Goal: Task Accomplishment & Management: Complete application form

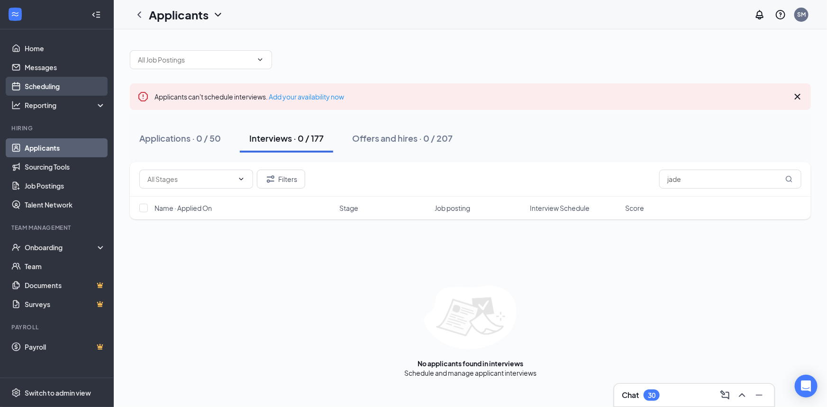
click at [49, 88] on link "Scheduling" at bounding box center [65, 86] width 81 height 19
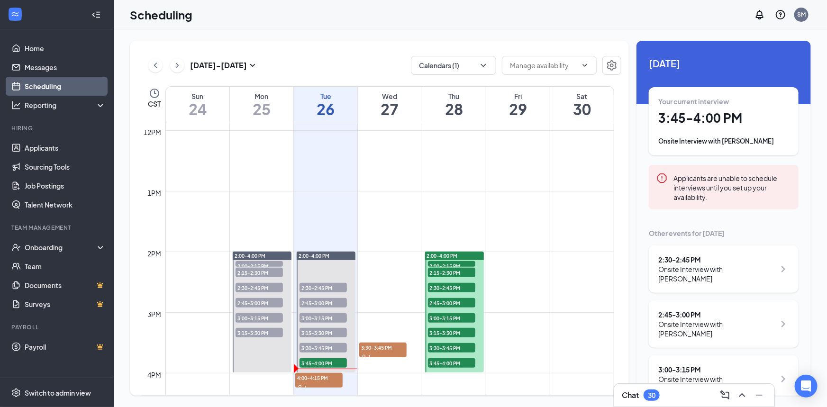
scroll to position [724, 0]
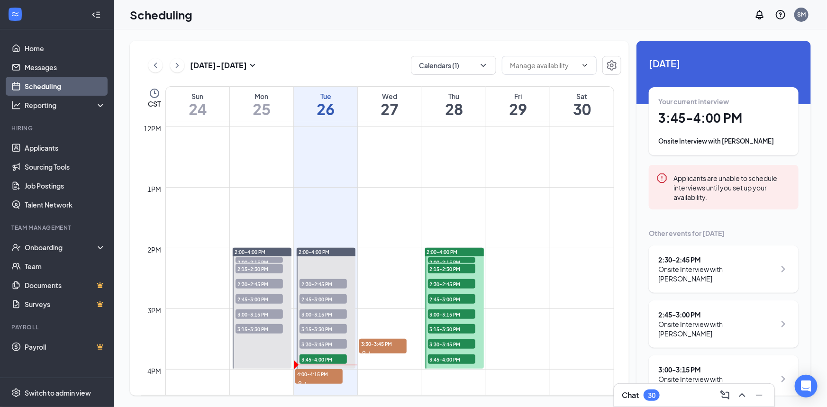
click at [730, 138] on div "Onsite Interview with [PERSON_NAME]" at bounding box center [723, 141] width 131 height 9
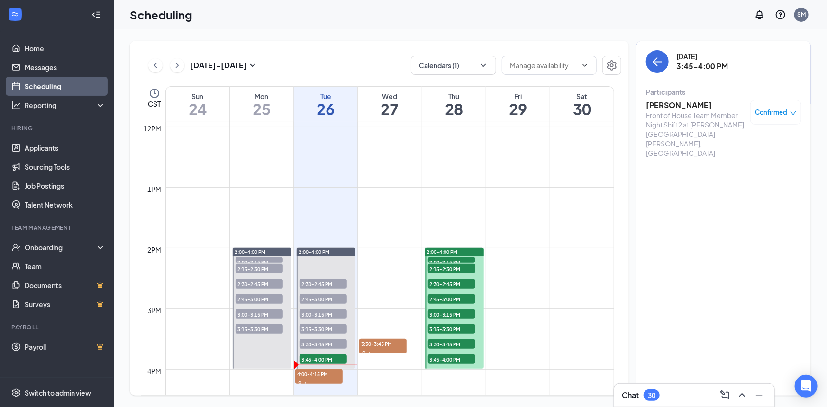
click at [790, 111] on icon "down" at bounding box center [793, 113] width 7 height 7
click at [757, 175] on span "Mark as no-show" at bounding box center [743, 175] width 53 height 10
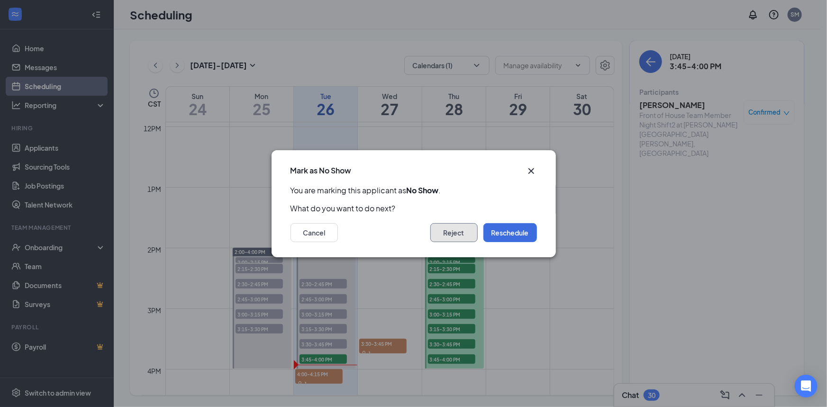
click at [476, 231] on button "Reject" at bounding box center [453, 232] width 47 height 19
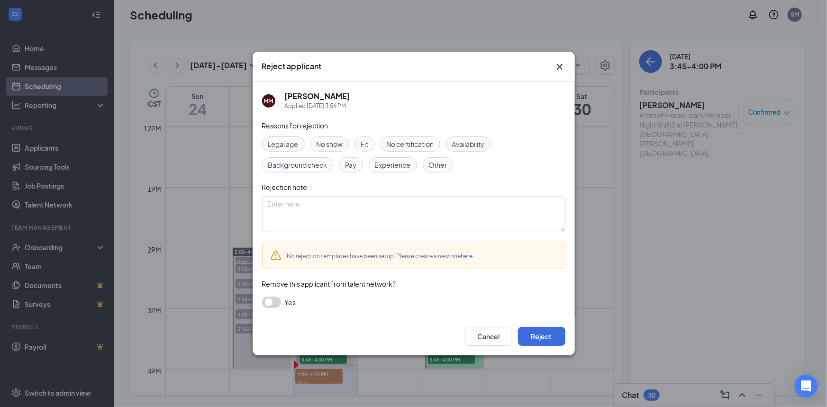
click at [341, 141] on span "No show" at bounding box center [330, 144] width 27 height 10
click at [547, 340] on button "Reject" at bounding box center [541, 336] width 47 height 19
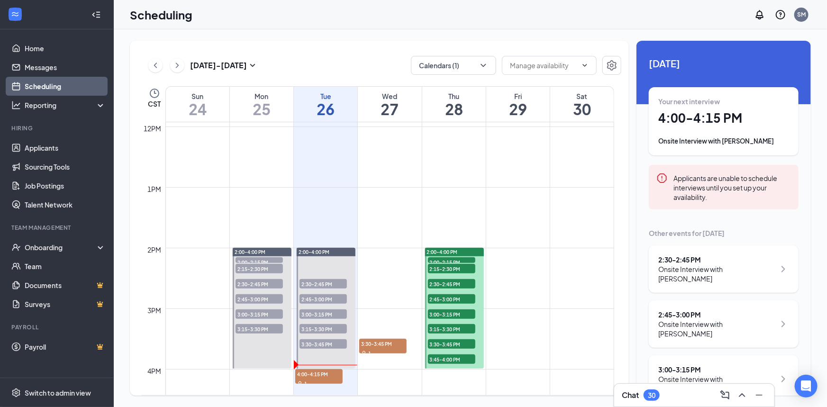
click at [717, 137] on div "Onsite Interview with [PERSON_NAME]" at bounding box center [723, 141] width 131 height 9
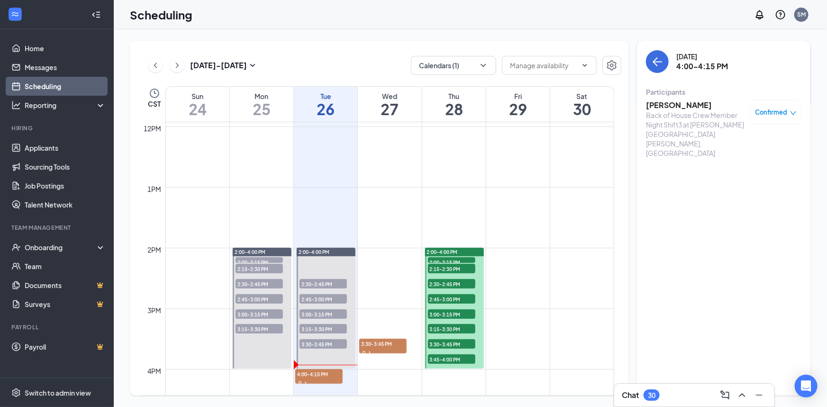
click at [790, 112] on icon "down" at bounding box center [793, 113] width 7 height 7
click at [744, 161] on span "Mark complete" at bounding box center [740, 159] width 47 height 10
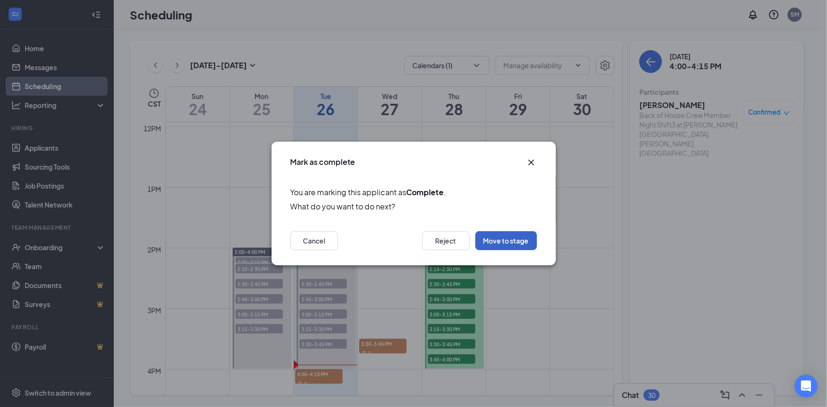
click at [516, 244] on button "Move to stage" at bounding box center [506, 240] width 62 height 19
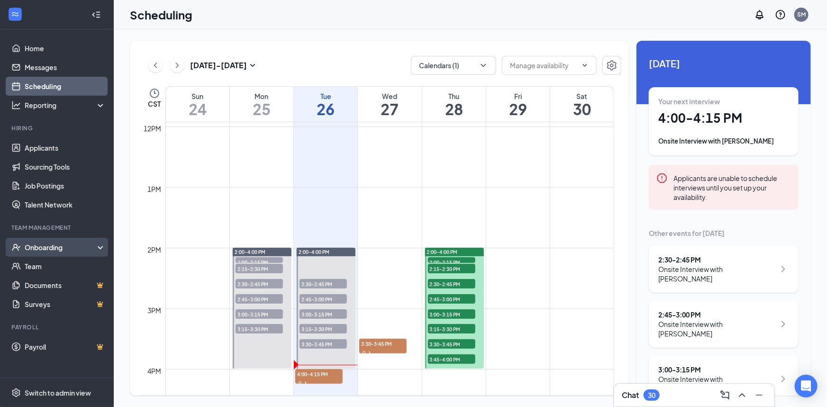
click at [55, 249] on div "Onboarding" at bounding box center [61, 247] width 73 height 9
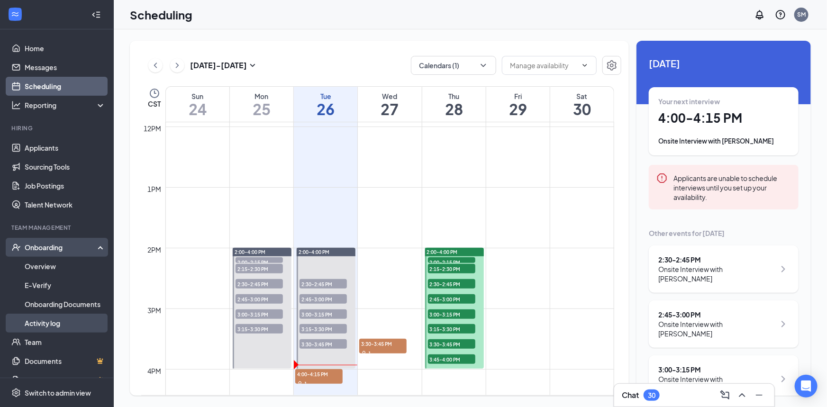
click at [56, 323] on link "Activity log" at bounding box center [65, 323] width 81 height 19
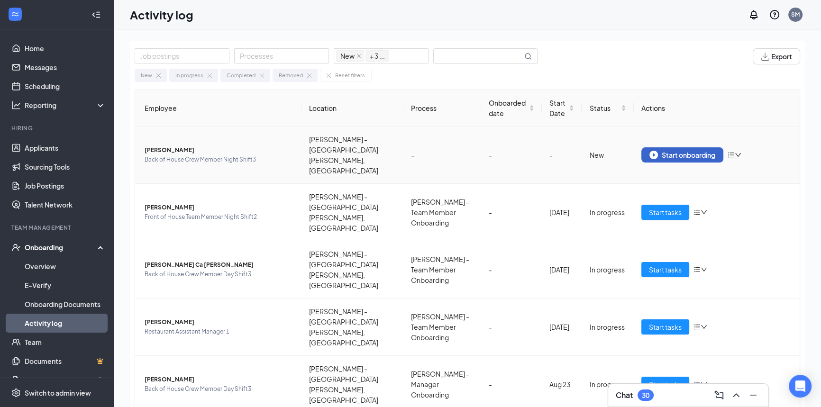
click at [683, 151] on div "Start onboarding" at bounding box center [682, 155] width 66 height 9
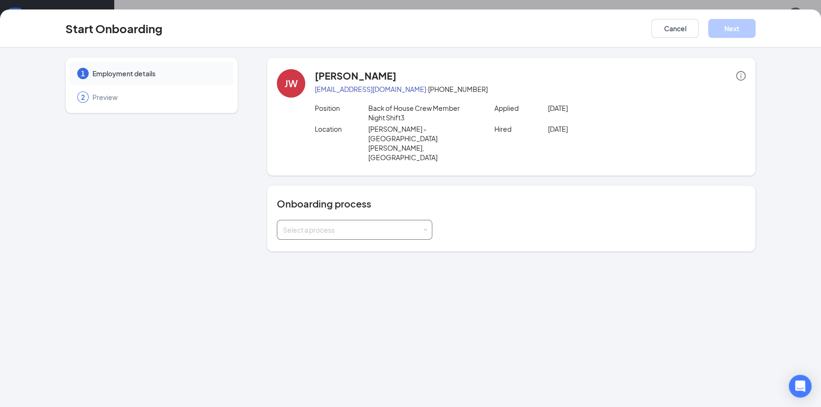
click at [426, 228] on span at bounding box center [425, 230] width 4 height 4
click at [415, 235] on li "[PERSON_NAME] - Team Member Onboarding" at bounding box center [353, 237] width 155 height 17
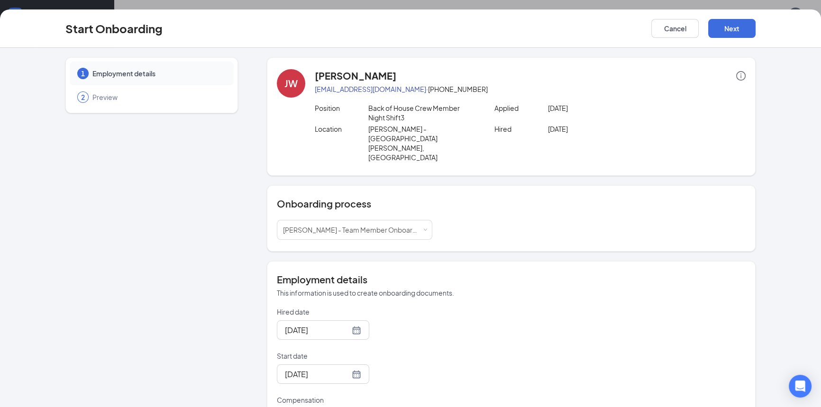
type input "1"
type input "15.5"
click at [728, 30] on button "Next" at bounding box center [731, 28] width 47 height 19
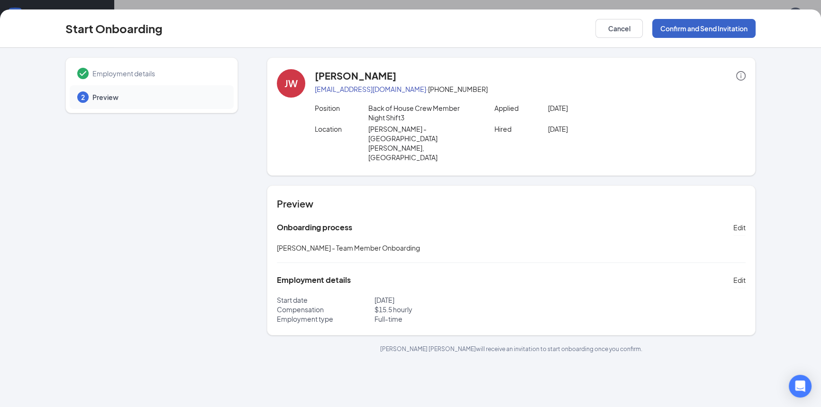
click at [682, 31] on button "Confirm and Send Invitation" at bounding box center [703, 28] width 103 height 19
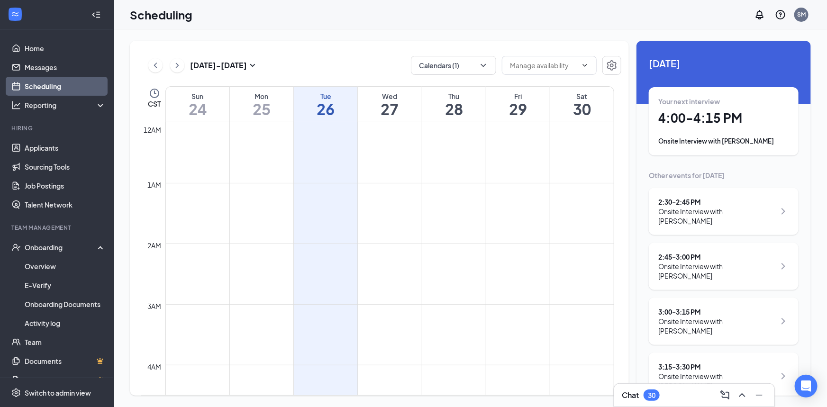
scroll to position [465, 0]
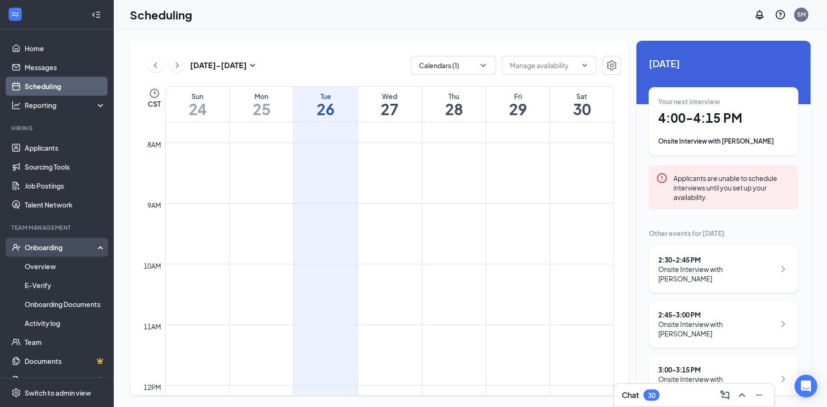
click at [45, 247] on div "Onboarding" at bounding box center [61, 247] width 73 height 9
click at [41, 322] on link "Activity log" at bounding box center [65, 323] width 81 height 19
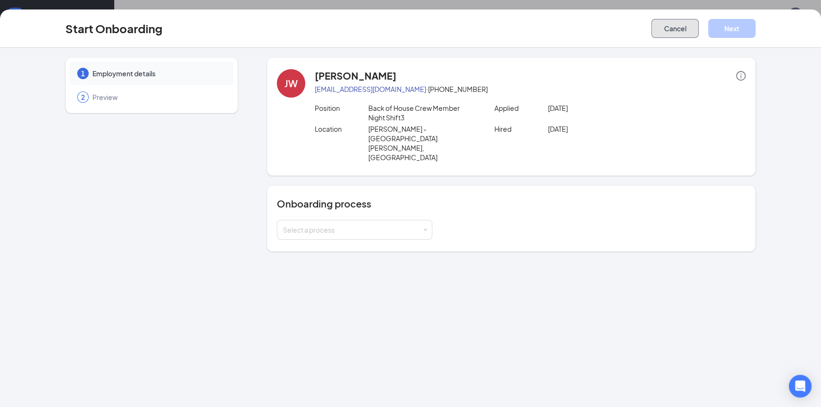
click at [673, 28] on button "Cancel" at bounding box center [674, 28] width 47 height 19
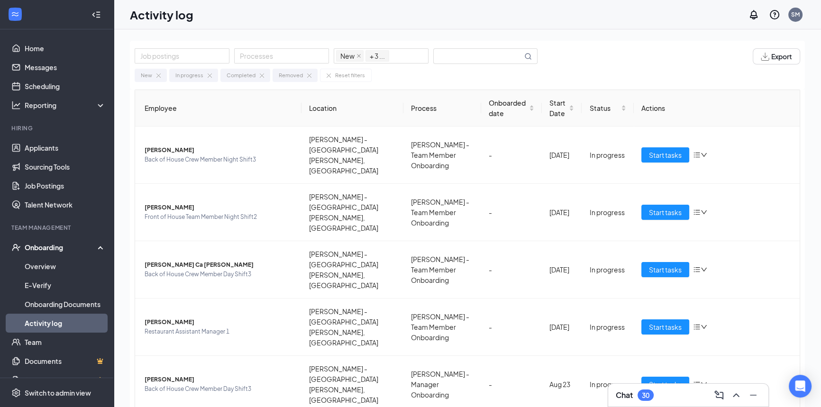
click at [57, 245] on div "Onboarding" at bounding box center [61, 247] width 73 height 9
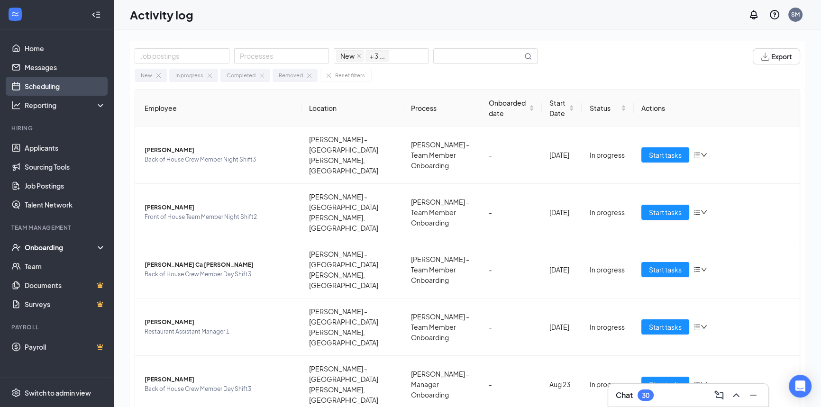
click at [47, 88] on link "Scheduling" at bounding box center [65, 86] width 81 height 19
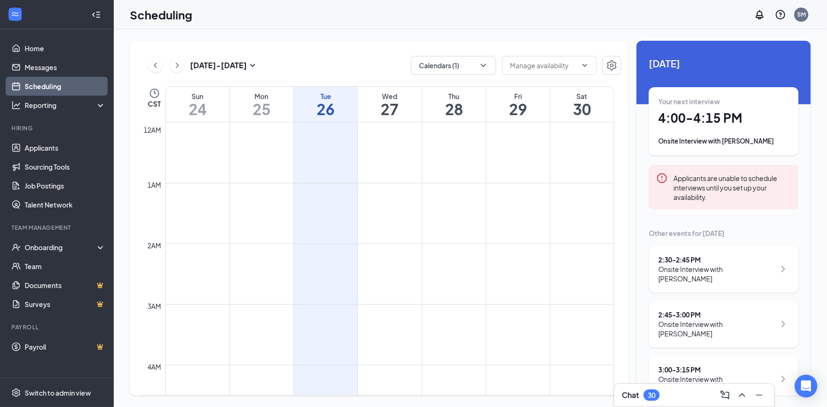
scroll to position [465, 0]
click at [738, 137] on div "Onsite Interview with [PERSON_NAME]" at bounding box center [723, 141] width 131 height 9
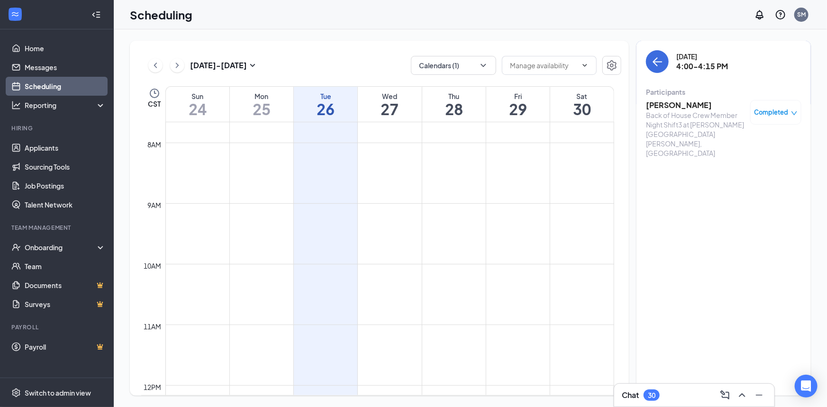
click at [791, 115] on icon "down" at bounding box center [794, 113] width 7 height 7
click at [673, 60] on div "[DATE] 4:00-4:15 PM" at bounding box center [723, 61] width 155 height 23
click at [667, 106] on h3 "[PERSON_NAME]" at bounding box center [696, 105] width 100 height 10
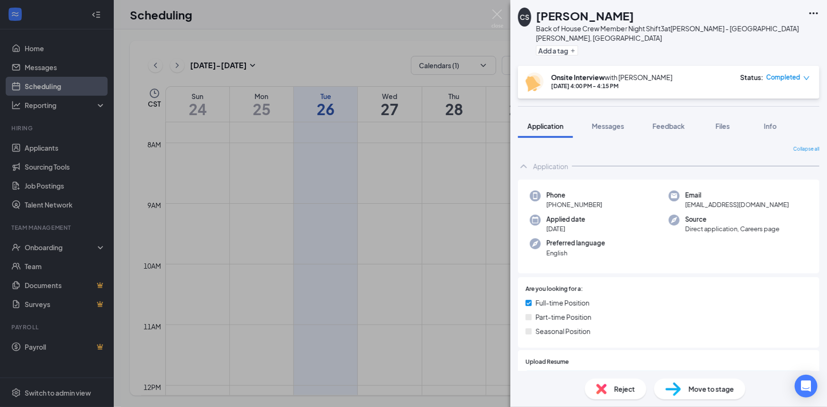
click at [696, 389] on span "Move to stage" at bounding box center [712, 389] width 46 height 10
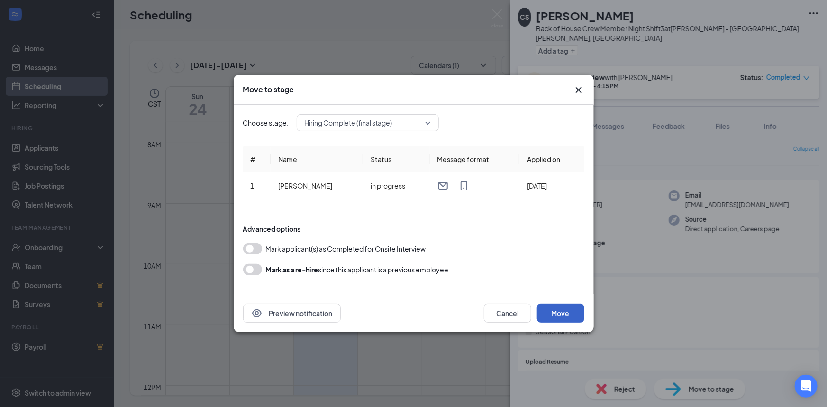
click at [558, 310] on button "Move" at bounding box center [560, 313] width 47 height 19
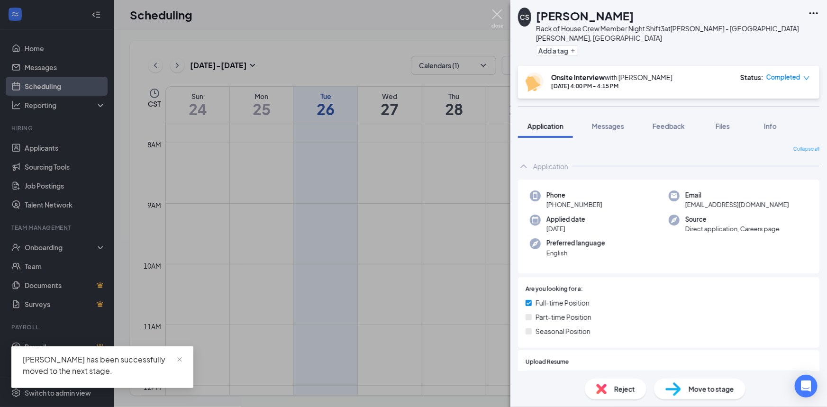
click at [496, 12] on img at bounding box center [498, 18] width 12 height 18
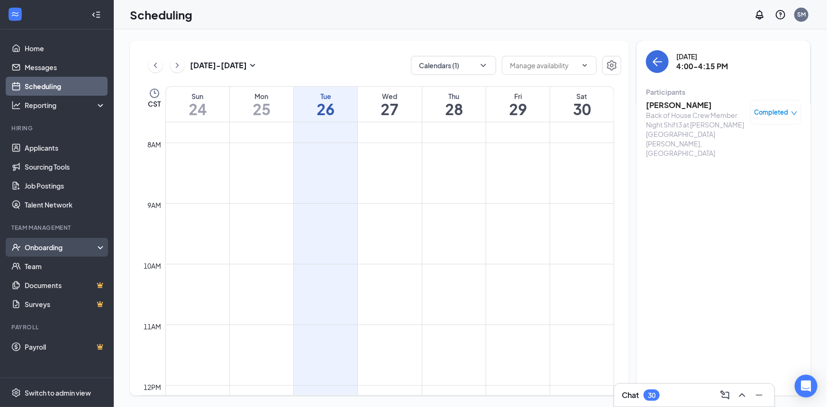
click at [52, 246] on div "Onboarding" at bounding box center [61, 247] width 73 height 9
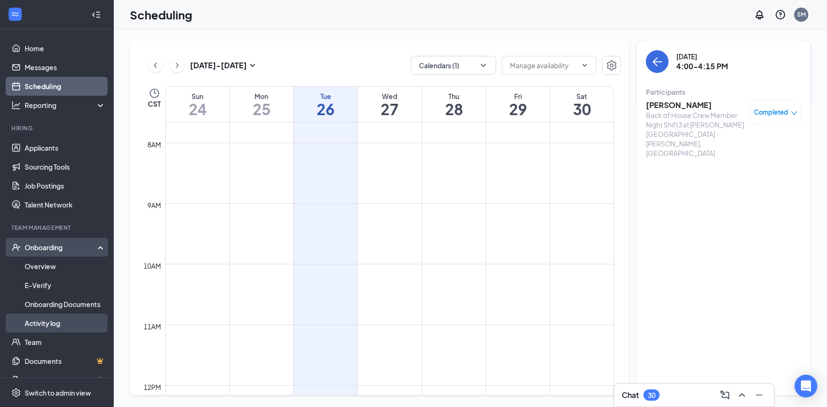
click at [46, 326] on link "Activity log" at bounding box center [65, 323] width 81 height 19
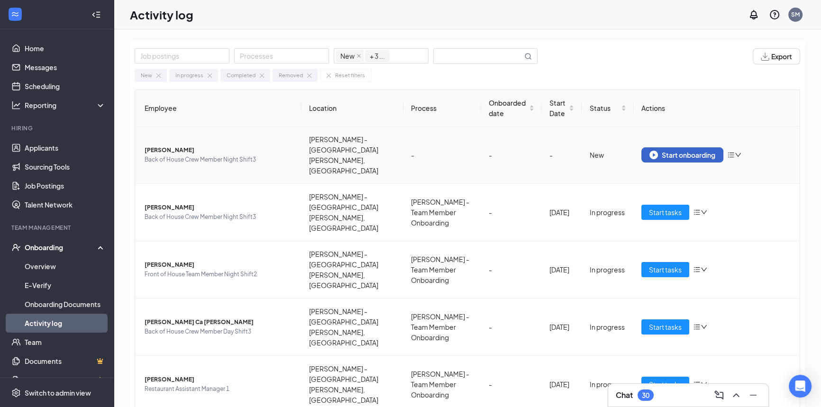
click at [693, 151] on div "Start onboarding" at bounding box center [682, 155] width 66 height 9
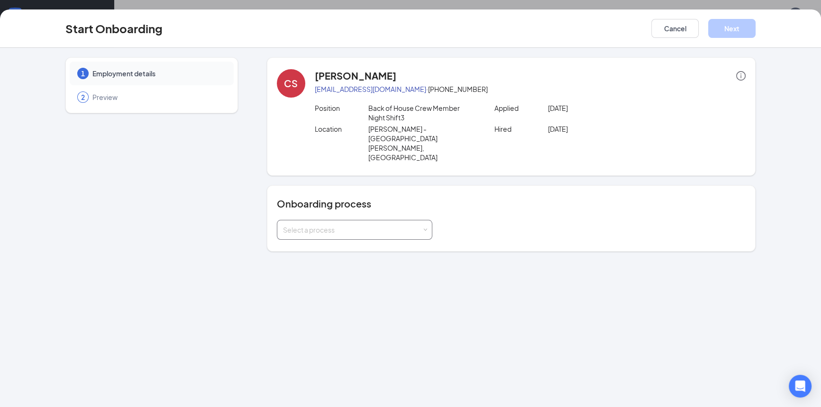
click at [426, 228] on span at bounding box center [425, 230] width 4 height 4
click at [408, 238] on li "[PERSON_NAME] - Team Member Onboarding" at bounding box center [353, 237] width 155 height 17
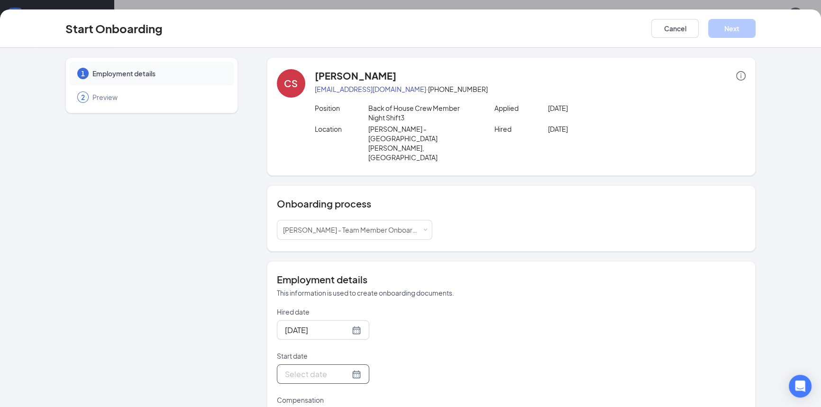
click at [346, 368] on div at bounding box center [323, 374] width 76 height 12
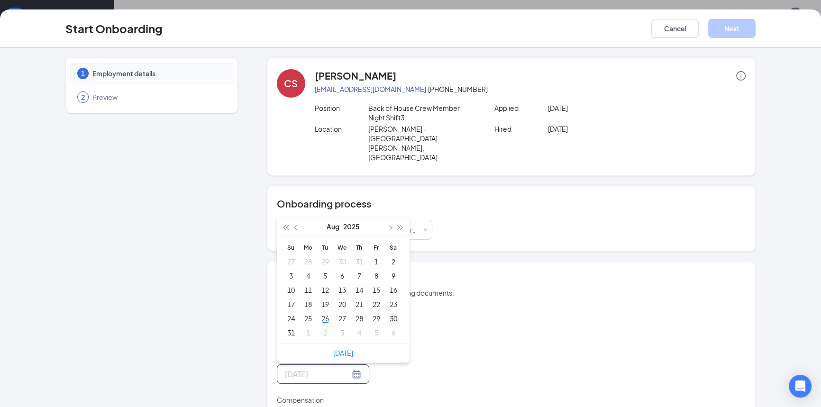
type input "[DATE]"
click at [393, 313] on div "30" at bounding box center [393, 318] width 11 height 11
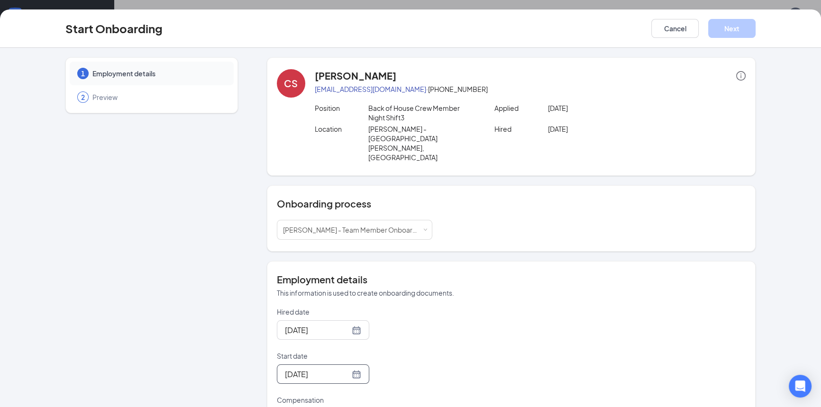
type input "15.5"
click at [721, 27] on button "Next" at bounding box center [731, 28] width 47 height 19
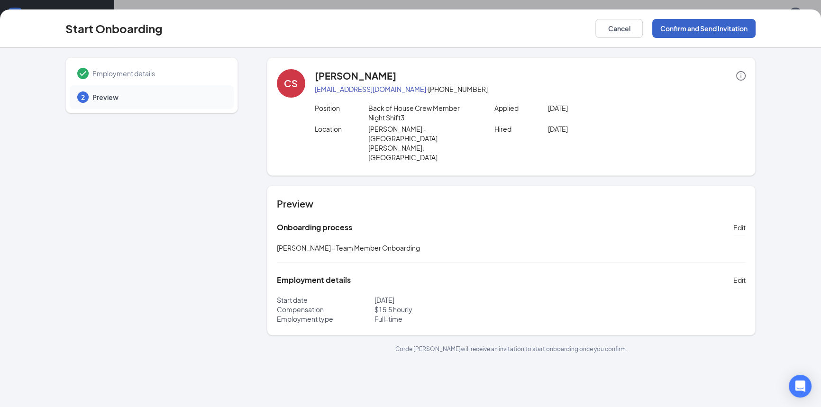
click at [692, 29] on button "Confirm and Send Invitation" at bounding box center [703, 28] width 103 height 19
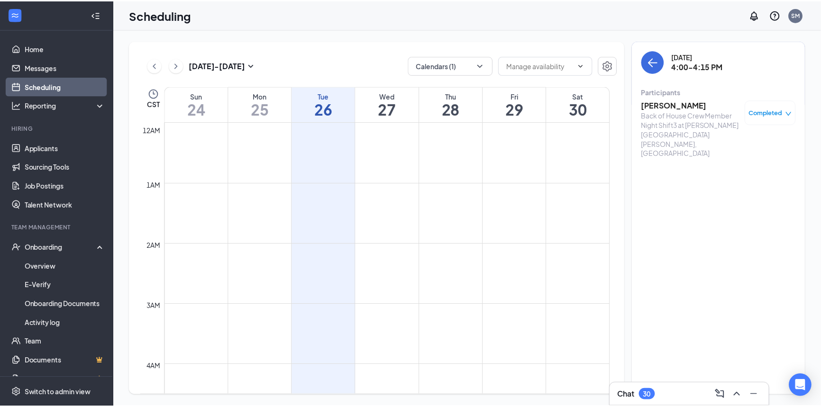
scroll to position [465, 0]
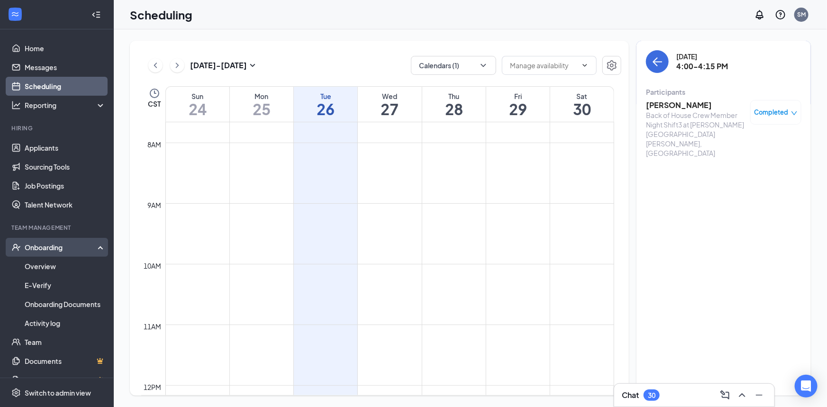
click at [47, 243] on div "Onboarding" at bounding box center [61, 247] width 73 height 9
click at [47, 246] on div "Onboarding" at bounding box center [61, 247] width 73 height 9
click at [36, 326] on link "Activity log" at bounding box center [65, 323] width 81 height 19
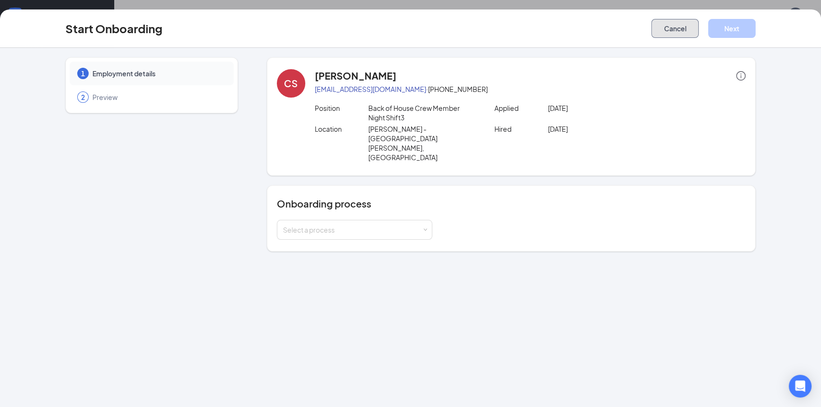
click at [672, 24] on button "Cancel" at bounding box center [674, 28] width 47 height 19
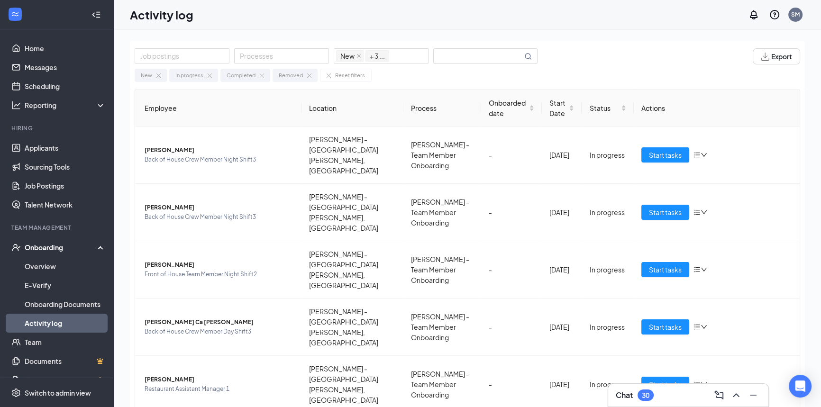
click at [56, 321] on link "Activity log" at bounding box center [65, 323] width 81 height 19
click at [450, 62] on input "text" at bounding box center [478, 56] width 89 height 15
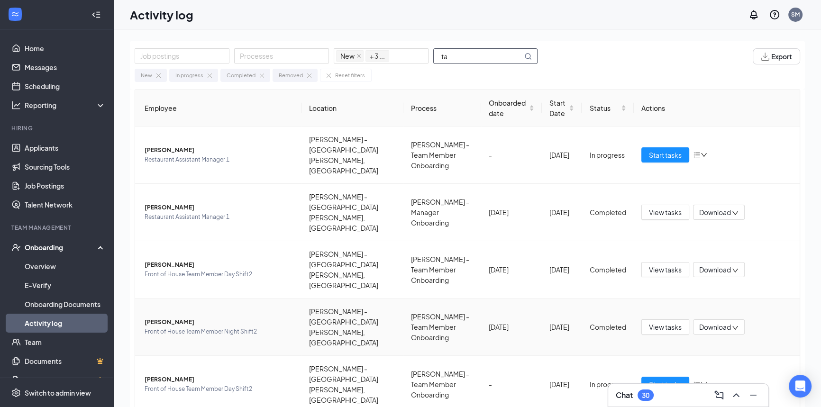
type input "ta"
click at [168, 318] on span "[PERSON_NAME]" at bounding box center [219, 322] width 149 height 9
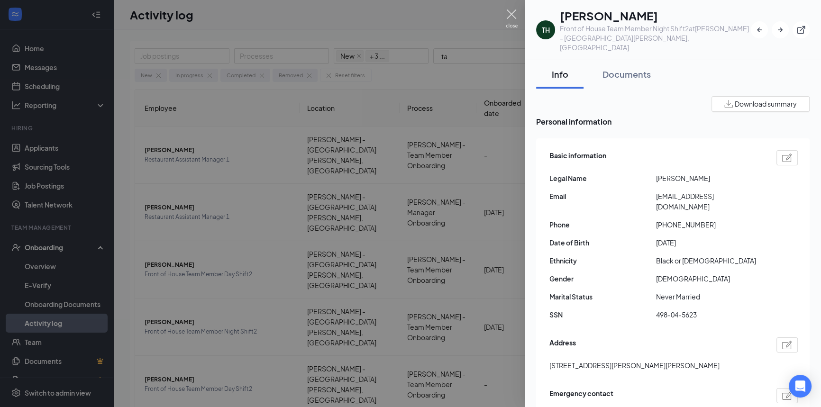
click at [510, 14] on img at bounding box center [512, 18] width 12 height 18
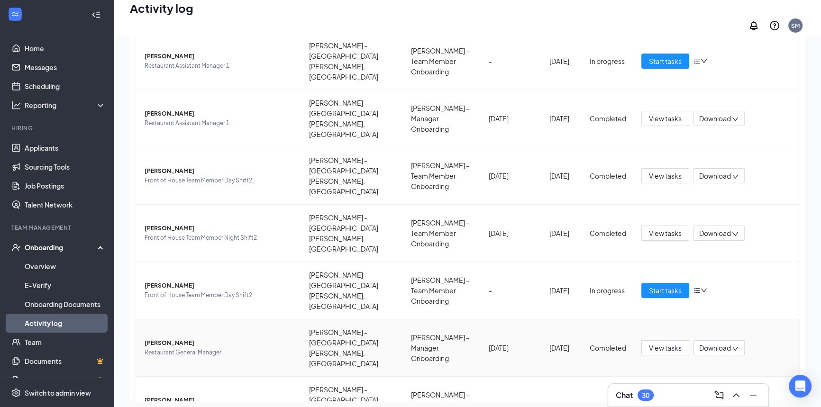
scroll to position [109, 0]
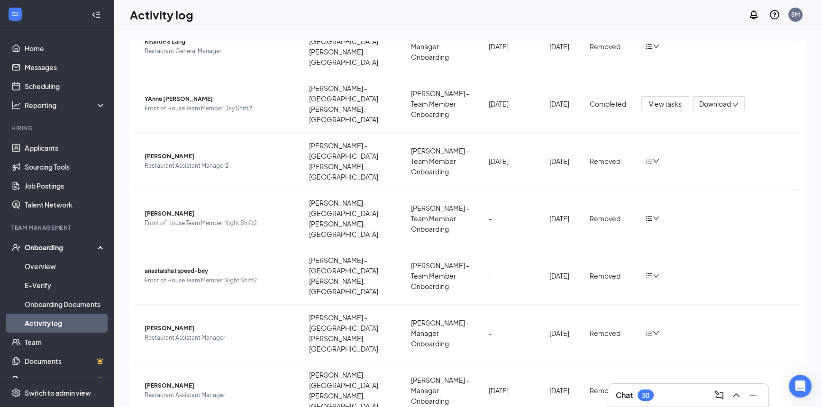
scroll to position [43, 0]
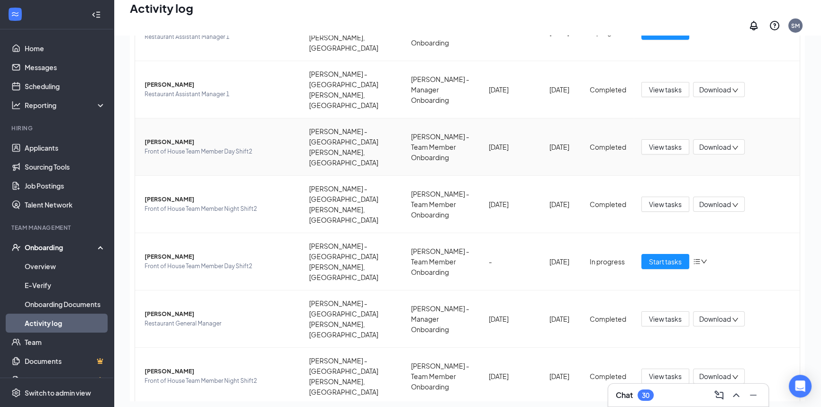
scroll to position [109, 0]
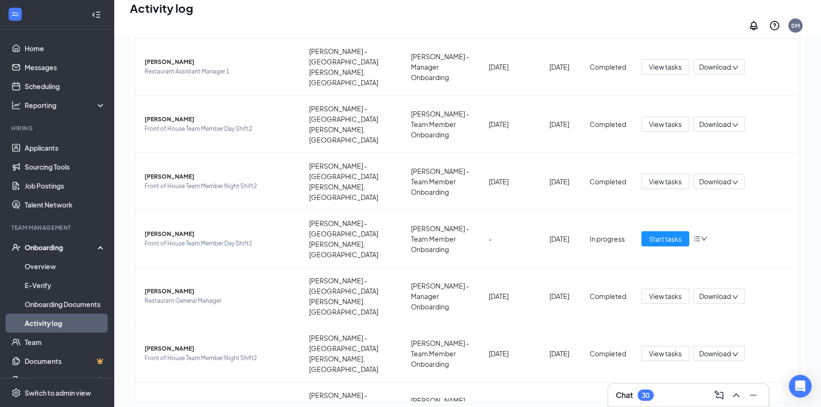
click at [52, 246] on div "Onboarding" at bounding box center [61, 247] width 73 height 9
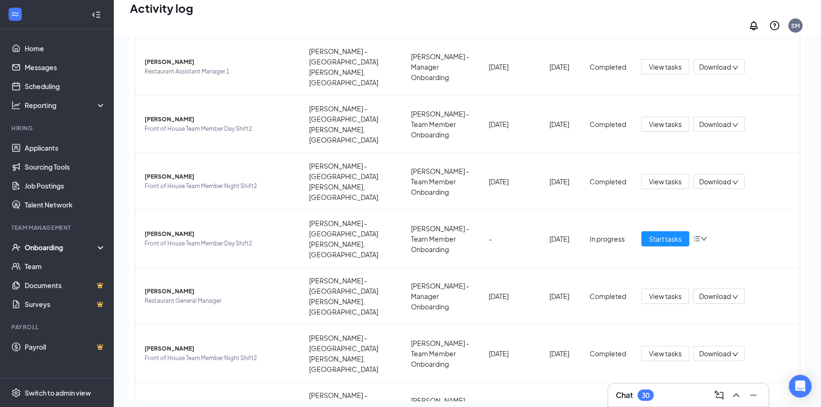
click at [55, 244] on div "Onboarding" at bounding box center [61, 247] width 73 height 9
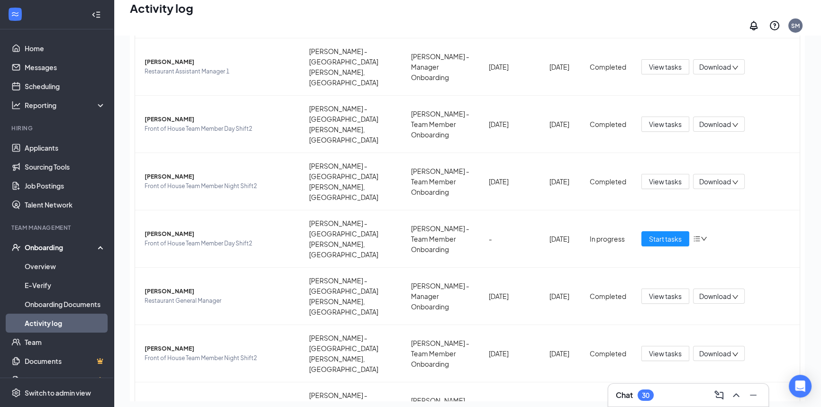
click at [48, 323] on link "Activity log" at bounding box center [65, 323] width 81 height 19
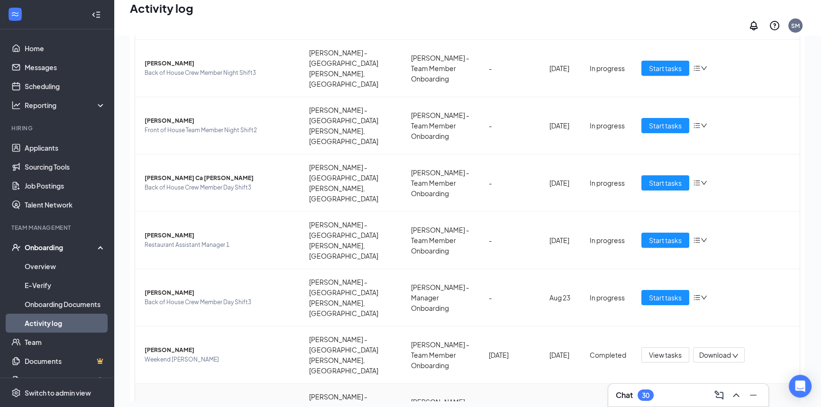
scroll to position [109, 0]
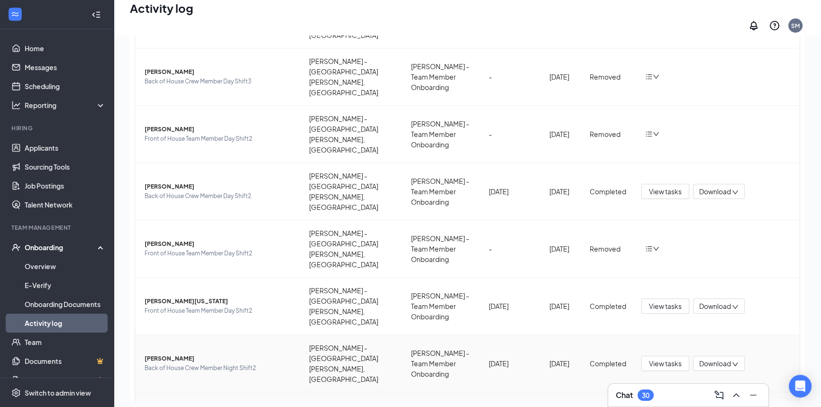
scroll to position [109, 0]
